Goal: Information Seeking & Learning: Stay updated

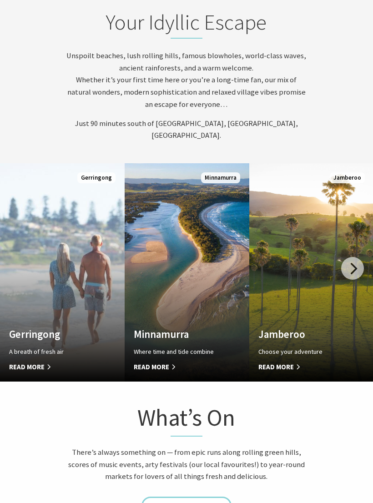
scroll to position [441, 0]
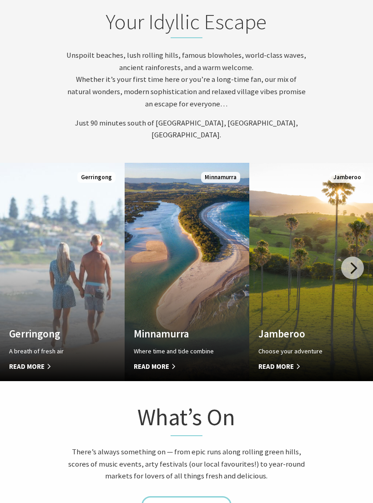
click at [355, 263] on div at bounding box center [352, 268] width 23 height 23
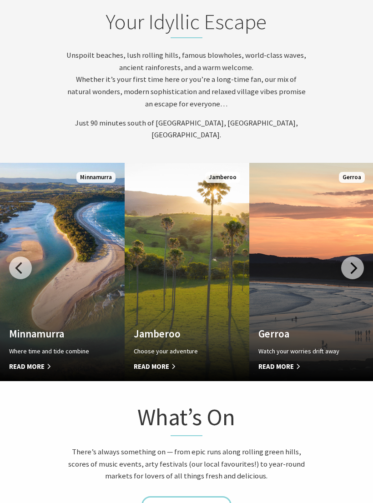
click at [355, 274] on div at bounding box center [352, 268] width 23 height 23
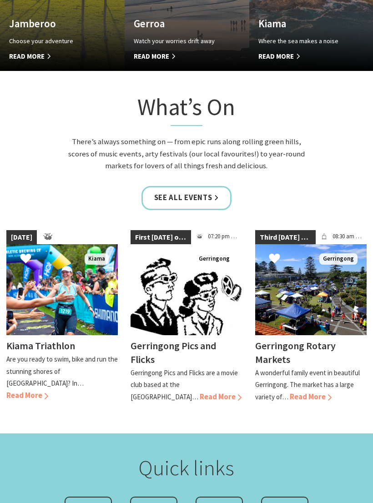
scroll to position [751, 0]
click at [208, 195] on link "See all Events" at bounding box center [187, 198] width 91 height 24
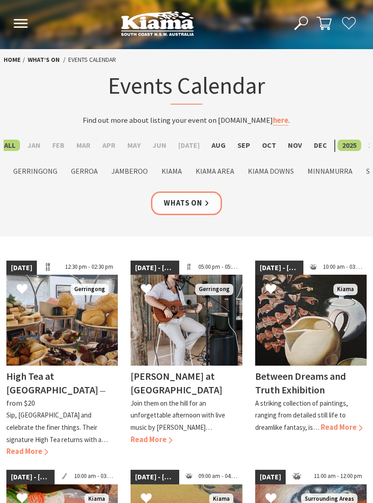
click at [369, 146] on label "2026" at bounding box center [376, 145] width 24 height 11
click at [0, 0] on input "2026" at bounding box center [0, 0] width 0 height 0
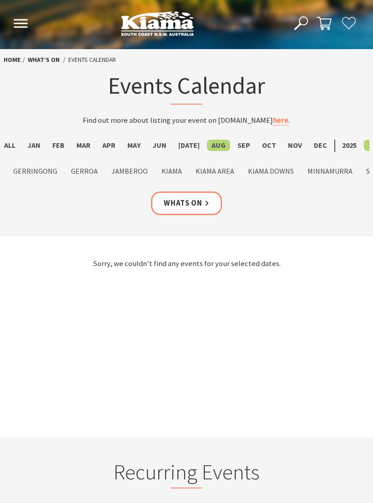
click at [204, 203] on link "Whats On" at bounding box center [186, 204] width 71 height 24
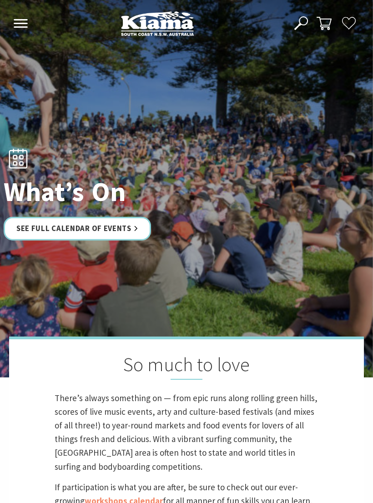
click at [18, 25] on icon at bounding box center [20, 23] width 15 height 9
